Goal: Transaction & Acquisition: Purchase product/service

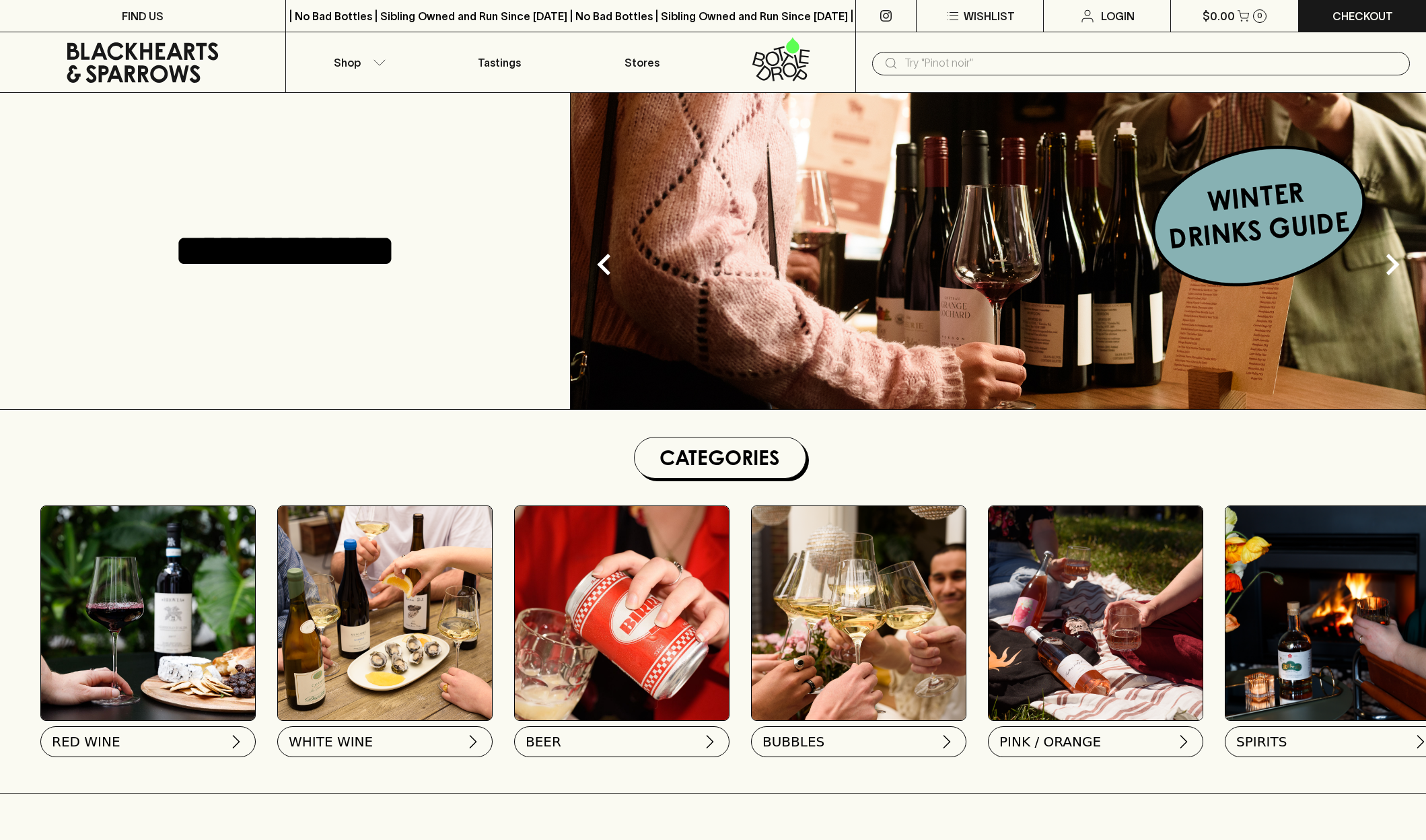
click at [364, 69] on button "Shop" at bounding box center [358, 62] width 143 height 59
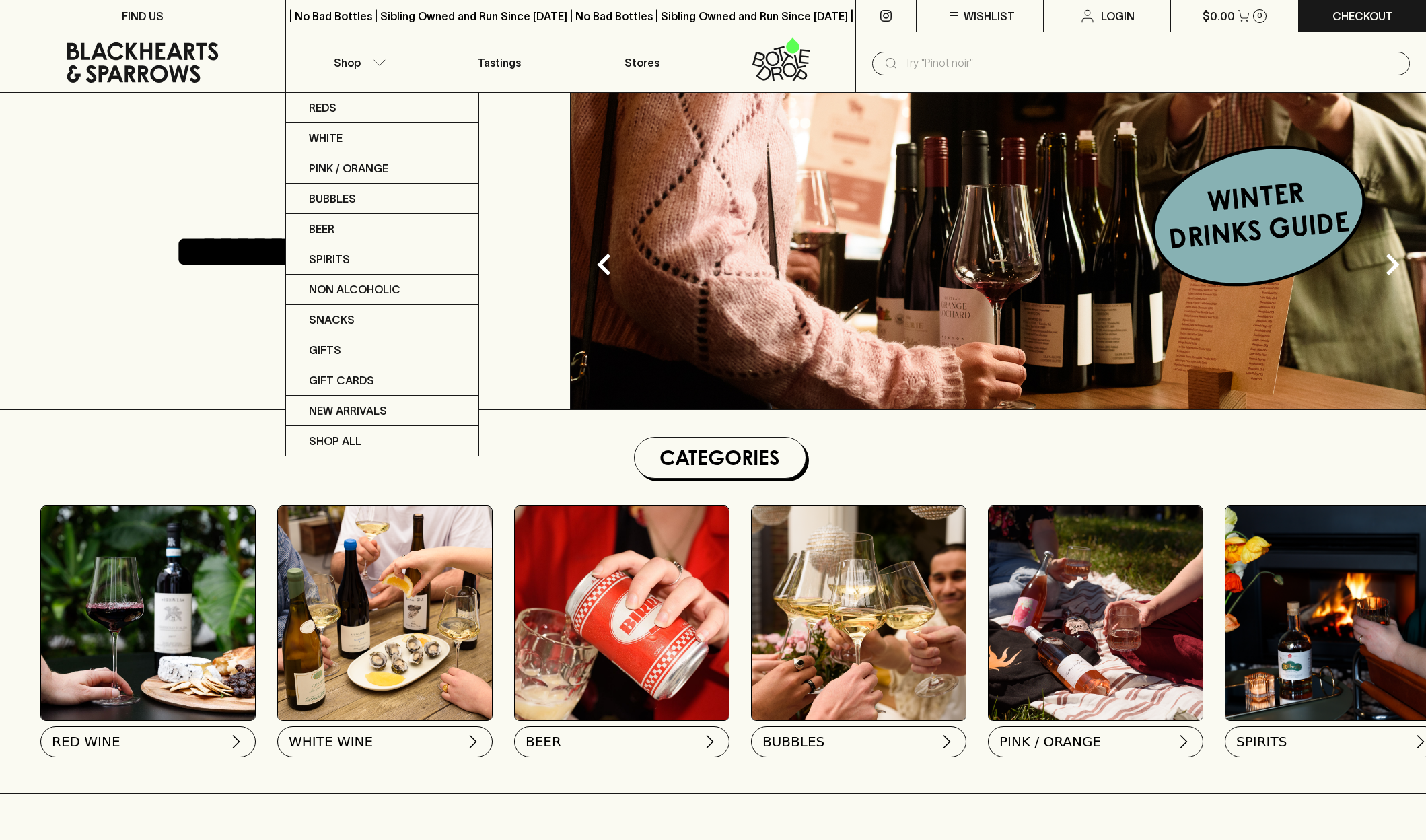
drag, startPoint x: 0, startPoint y: 0, endPoint x: 374, endPoint y: 62, distance: 379.1
click at [374, 62] on div at bounding box center [713, 420] width 1426 height 840
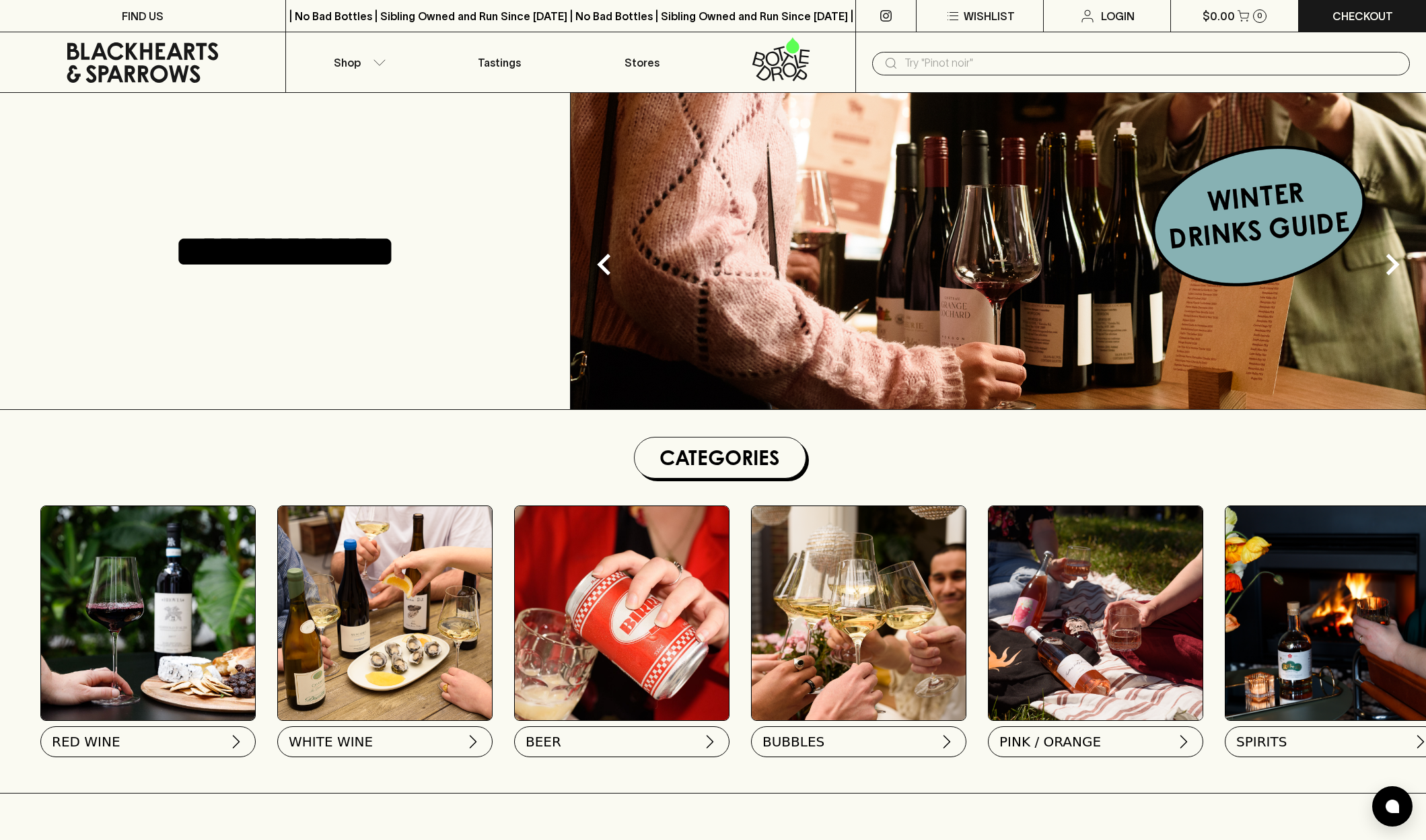
click at [374, 62] on icon "button" at bounding box center [380, 63] width 14 height 7
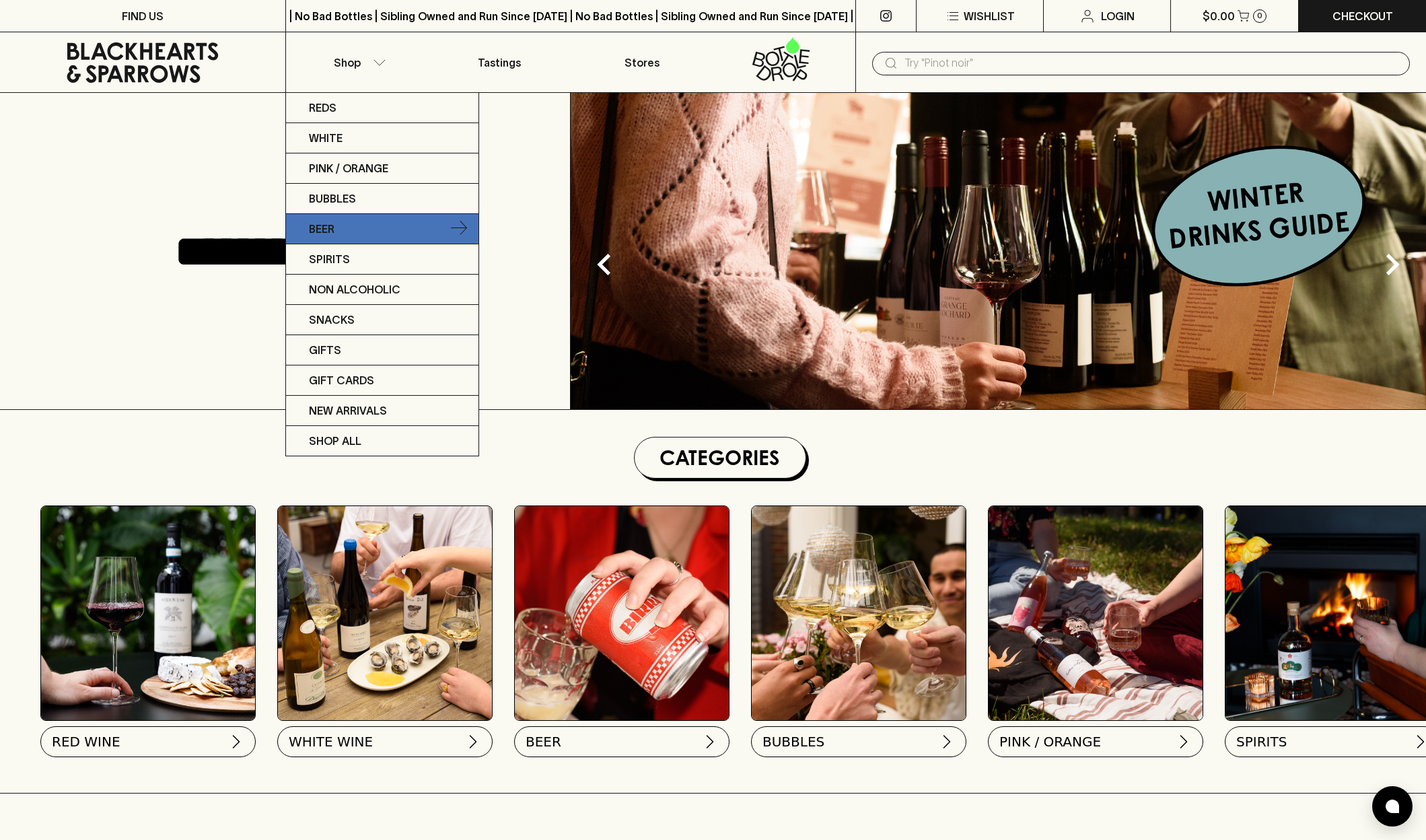
click at [382, 227] on link "Beer" at bounding box center [382, 229] width 193 height 31
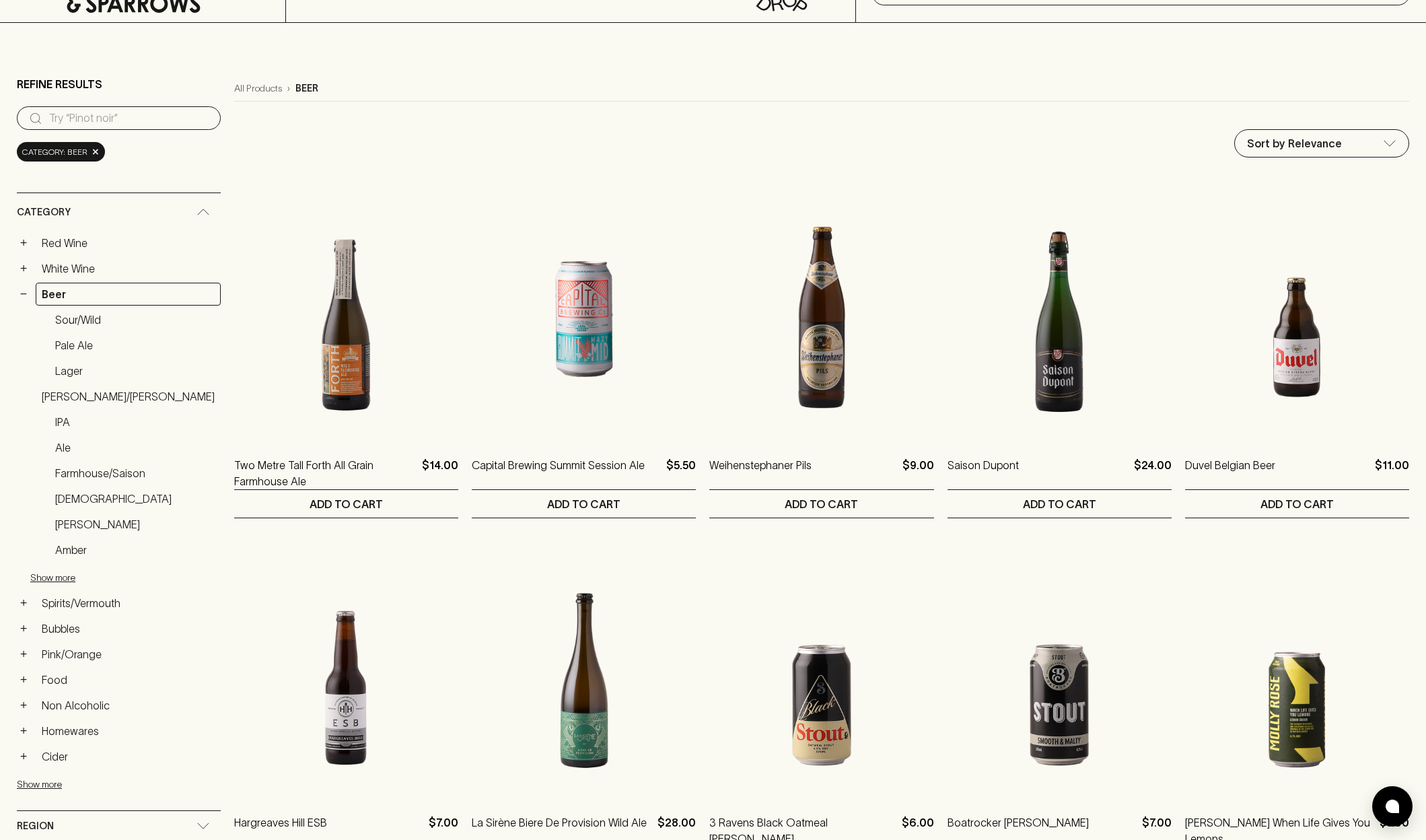
scroll to position [74, 0]
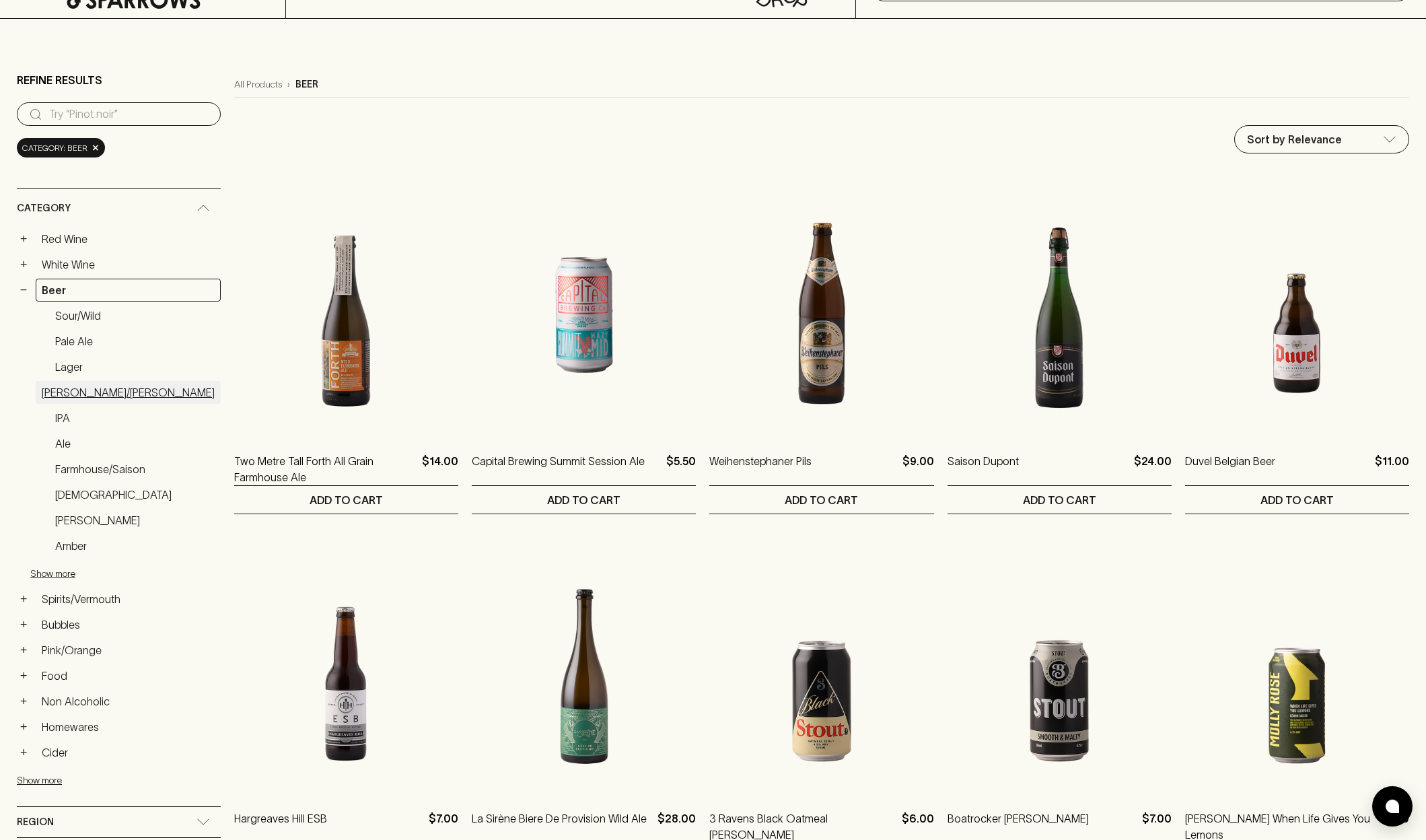
click at [86, 386] on link "[PERSON_NAME]/[PERSON_NAME]" at bounding box center [128, 392] width 185 height 23
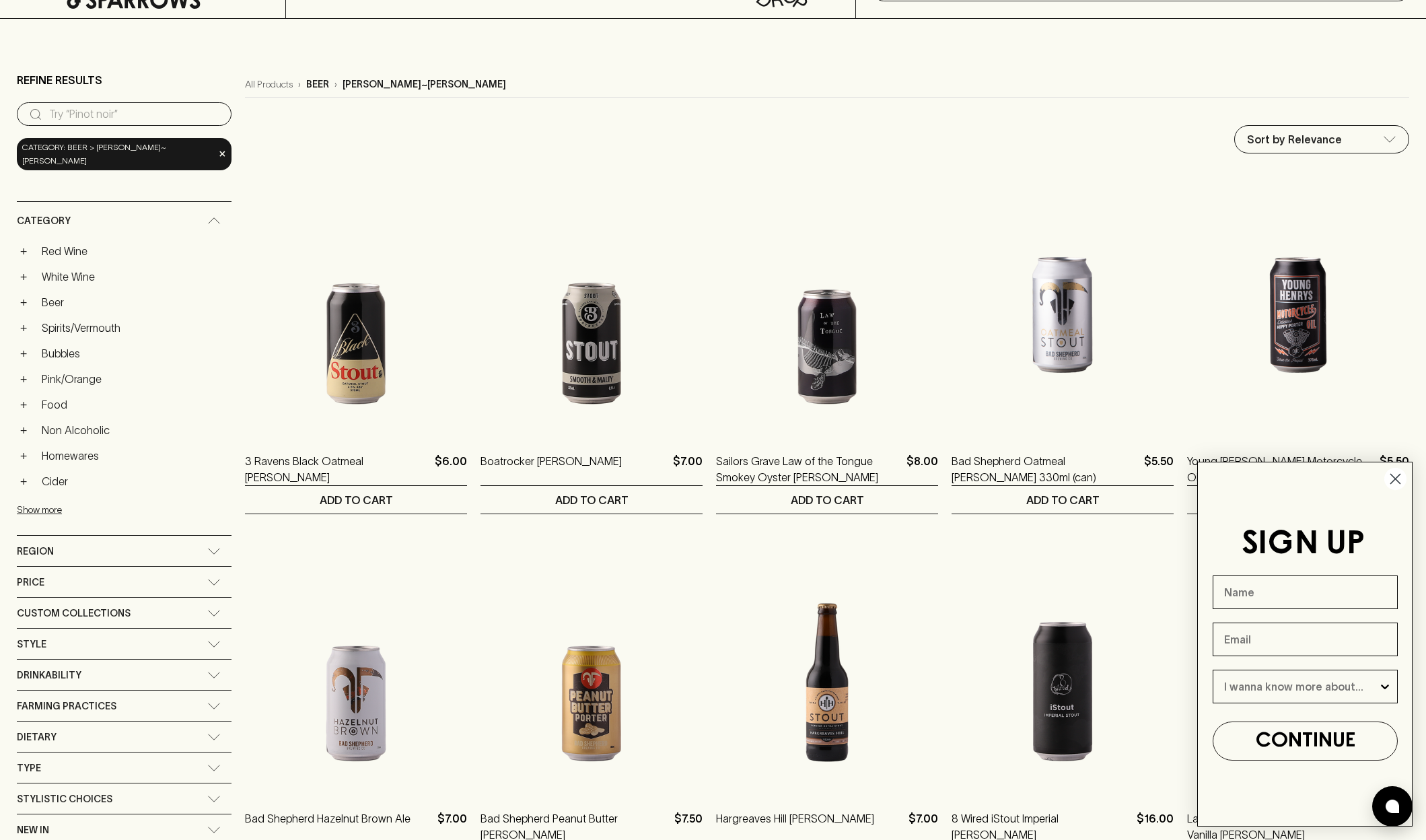
click at [1397, 482] on circle "Close dialog" at bounding box center [1395, 478] width 22 height 22
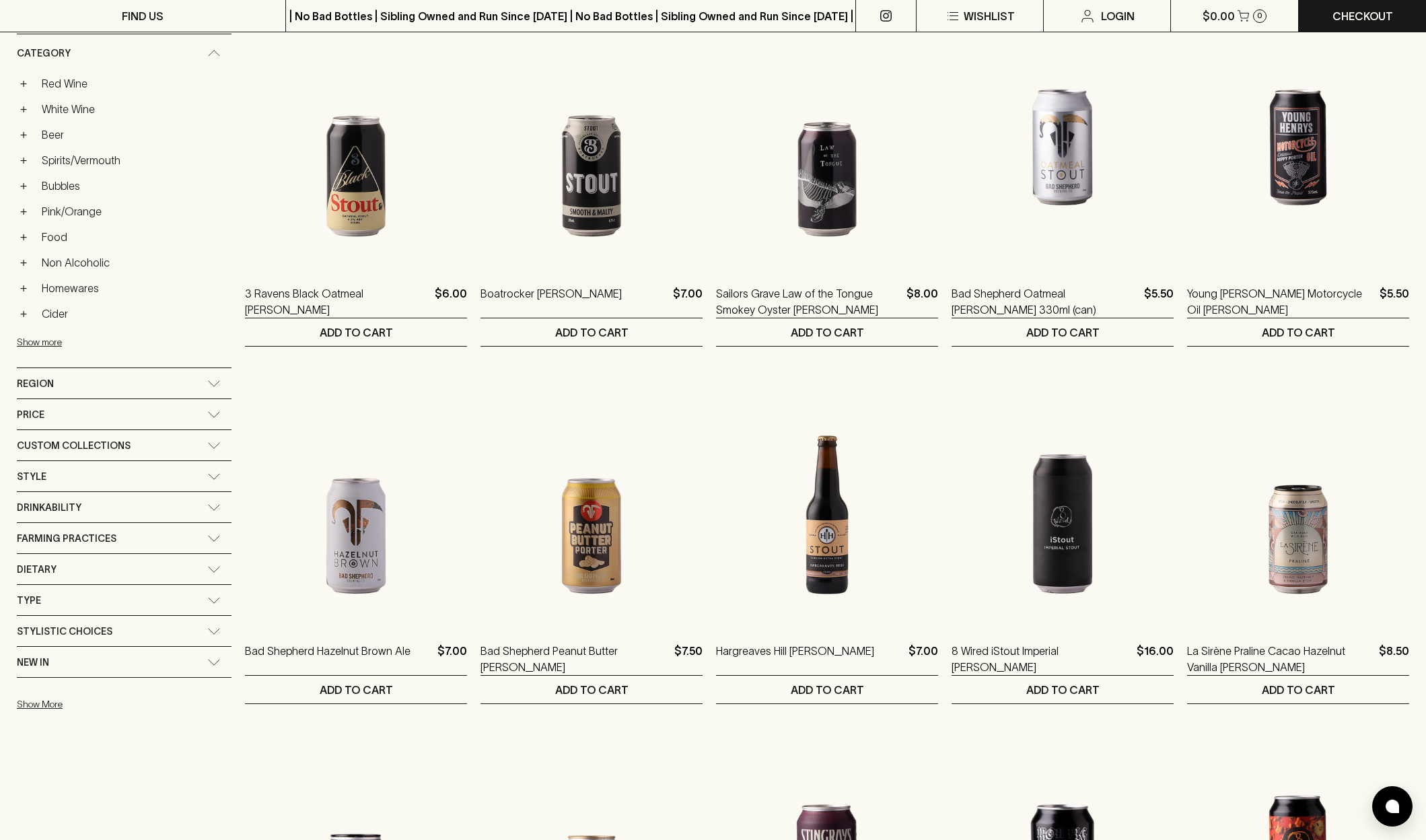
scroll to position [245, 0]
